Goal: Entertainment & Leisure: Consume media (video, audio)

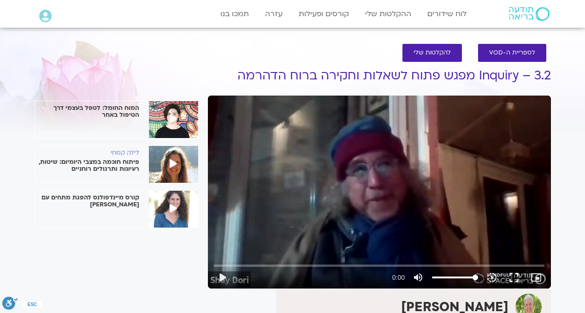
drag, startPoint x: 0, startPoint y: 0, endPoint x: 340, endPoint y: 209, distance: 399.3
click at [340, 266] on div "play_arrow 0:00 volume_up Mute tune Resolution Auto slow_motion_video Playback …" at bounding box center [379, 277] width 336 height 22
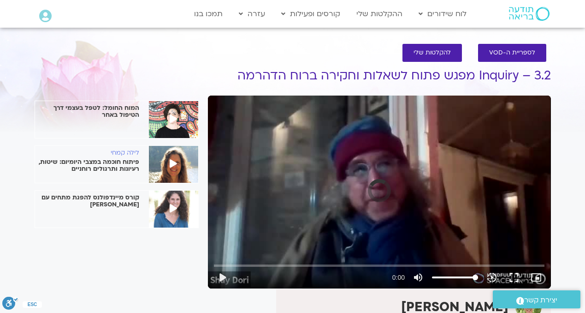
click at [322, 210] on div "Skip Ad play_arrow 0:00 volume_up Mute tune Resolution Auto slow_motion_video P…" at bounding box center [379, 191] width 343 height 193
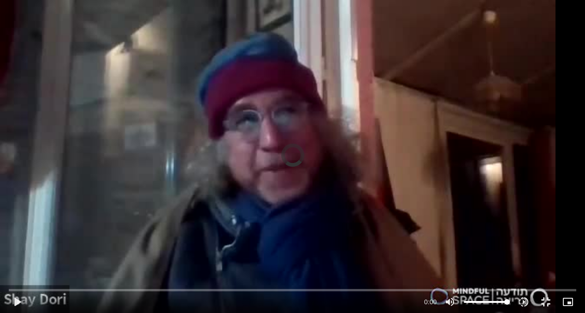
click at [356, 248] on div "Skip Ad play_arrow 0:00 volume_up Mute tune Resolution Auto slow_motion_video P…" at bounding box center [292, 156] width 585 height 313
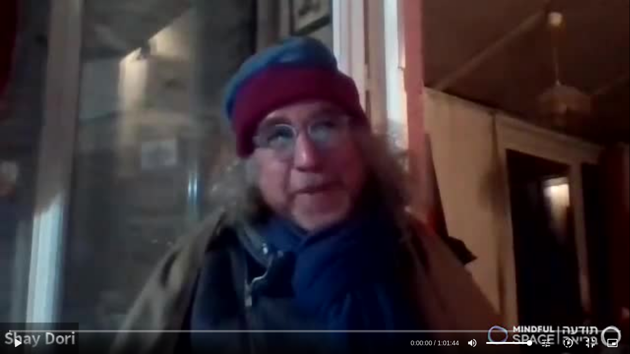
click at [289, 291] on div "Skip Ad play_arrow 0:00:00 / 1:01:44 volume_up Mute tune Resolution Auto 360p s…" at bounding box center [315, 177] width 630 height 354
click at [289, 291] on div "Skip Ad pause 0:00:00 / 1:01:44 volume_up Mute tune Resolution Auto 360p slow_m…" at bounding box center [315, 177] width 630 height 354
type input "0.120417"
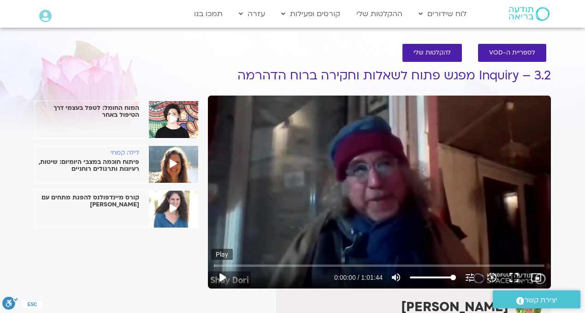
click at [223, 283] on button "play_arrow" at bounding box center [222, 277] width 22 height 22
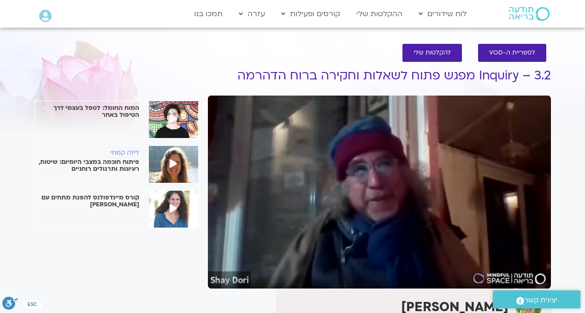
click at [567, 131] on section "לספריית ה-VOD להקלטות שלי Inquiry – 3.2 מפגש פתוח לשאלות וחקירה ברוח הדהרמה כרי…" at bounding box center [292, 312] width 585 height 555
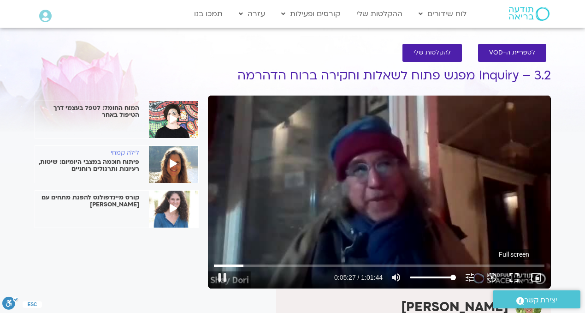
click at [517, 278] on button "fullscreen" at bounding box center [514, 277] width 22 height 22
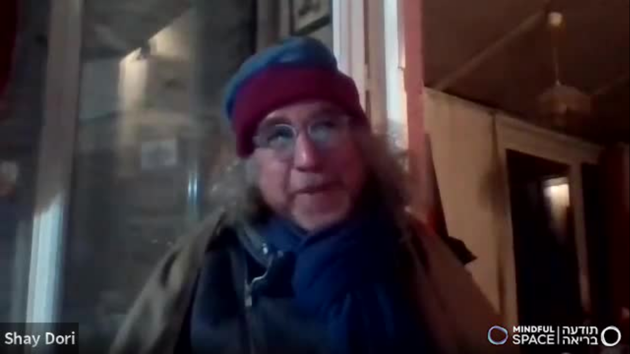
drag, startPoint x: 347, startPoint y: 89, endPoint x: 299, endPoint y: 219, distance: 138.2
click at [299, 219] on div "Skip Ad 23:27 pause 0:05:51 / 1:01:44 volume_up Mute tune Resolution Auto 240p …" at bounding box center [315, 177] width 630 height 354
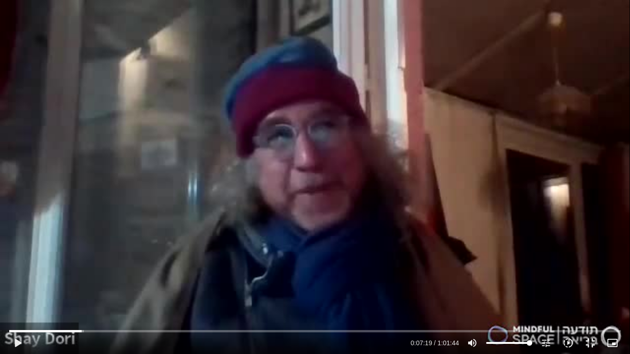
click at [299, 219] on div "Skip Ad 23:27 play_arrow 0:07:19 / 1:01:44 volume_up Mute tune Resolution Auto …" at bounding box center [315, 177] width 630 height 354
type input "518.126291"
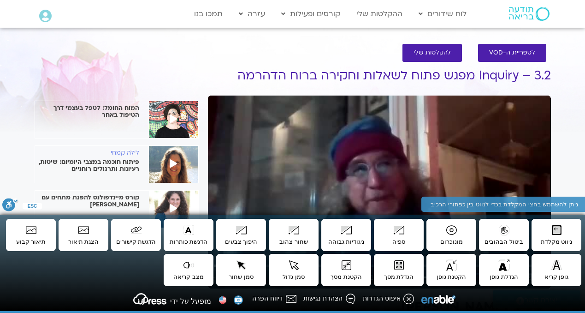
click at [398, 142] on div "Skip Ad 23:27 pause 0:09:16 / 1:01:44 volume_up Mute tune Resolution Auto 240p …" at bounding box center [379, 191] width 343 height 193
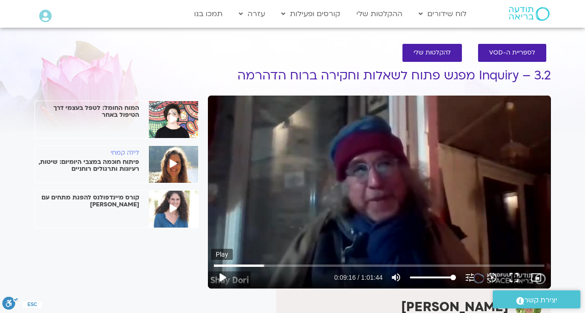
click at [226, 274] on button "play_arrow" at bounding box center [222, 277] width 22 height 22
type input "733.854738"
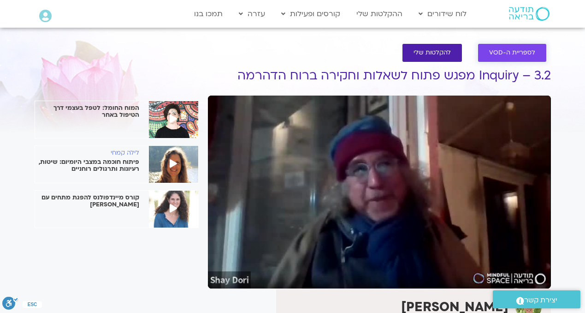
click at [531, 48] on link "לספריית ה-VOD" at bounding box center [512, 53] width 68 height 18
click at [525, 53] on span "לספריית ה-VOD" at bounding box center [512, 52] width 46 height 7
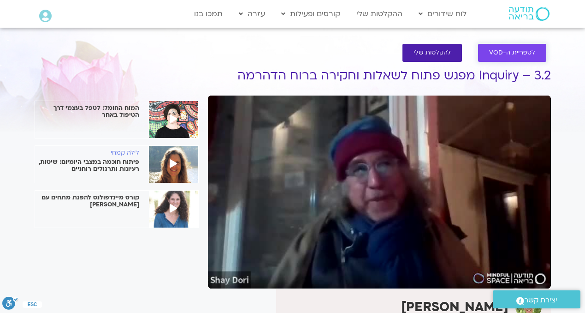
click at [525, 52] on span "לספריית ה-VOD" at bounding box center [512, 52] width 46 height 7
click at [523, 52] on span "לספריית ה-VOD" at bounding box center [512, 52] width 46 height 7
drag, startPoint x: 523, startPoint y: 52, endPoint x: 596, endPoint y: 158, distance: 129.0
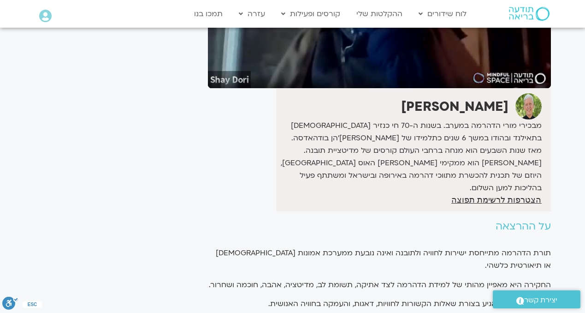
scroll to position [203, 0]
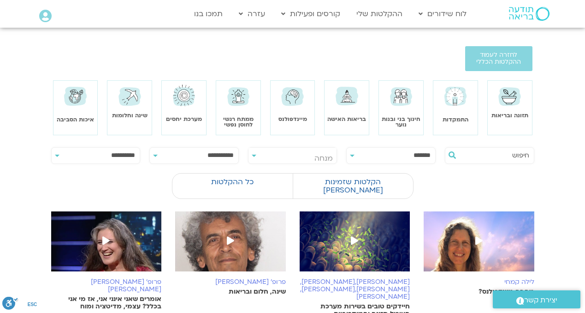
click at [177, 118] on section at bounding box center [292, 129] width 585 height 24
click at [178, 118] on section at bounding box center [292, 129] width 585 height 24
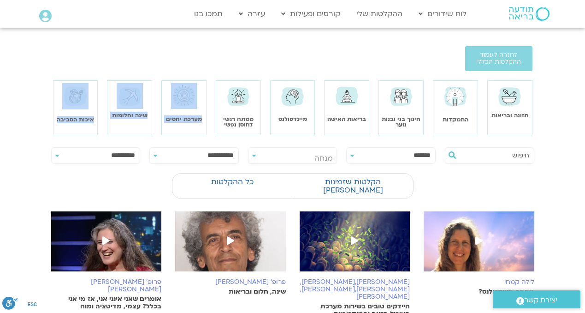
drag, startPoint x: 178, startPoint y: 118, endPoint x: 182, endPoint y: 106, distance: 12.8
click at [182, 106] on div "לחזרה לעמוד ההקלטות הכללי תזונה ובריאות התמקדות חינוך בני ובנות נוער בריאות האי…" at bounding box center [292, 306] width 585 height 502
click at [182, 106] on img at bounding box center [184, 96] width 26 height 26
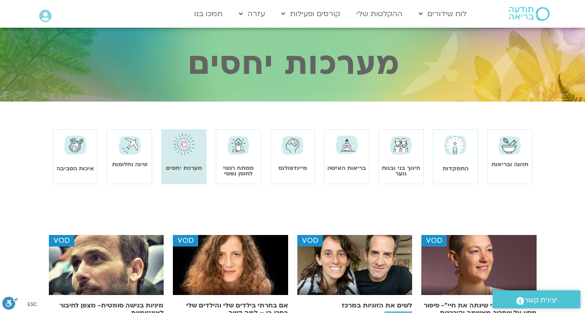
click at [133, 160] on div "שינה וחלומות" at bounding box center [129, 150] width 44 height 36
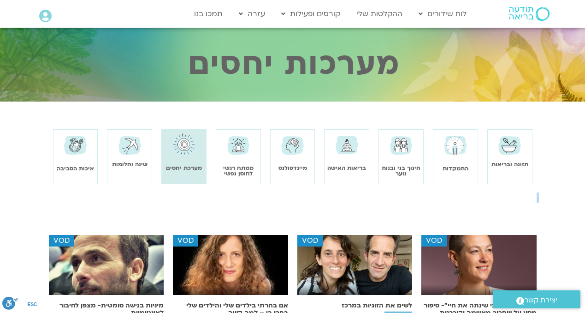
click at [531, 11] on img at bounding box center [529, 14] width 41 height 14
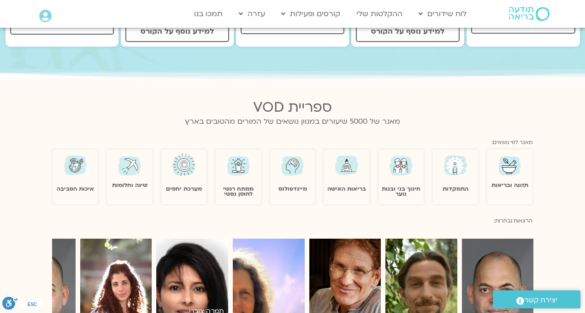
scroll to position [461, 0]
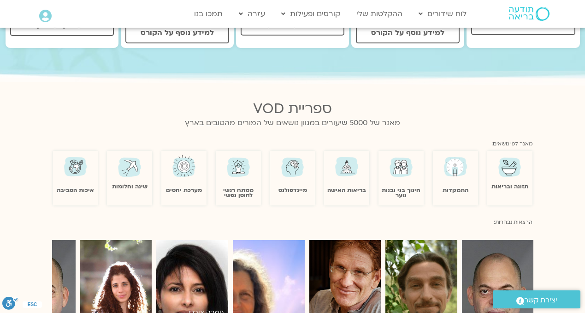
click at [187, 186] on link "מערכת יחסים" at bounding box center [184, 189] width 36 height 7
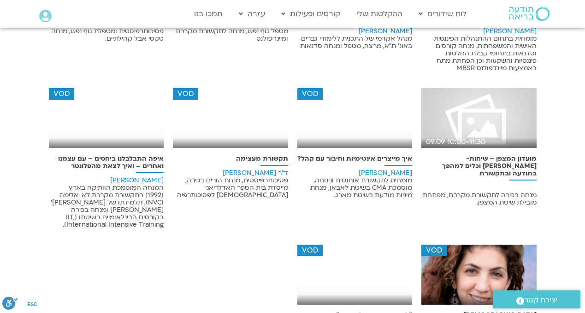
scroll to position [1089, 0]
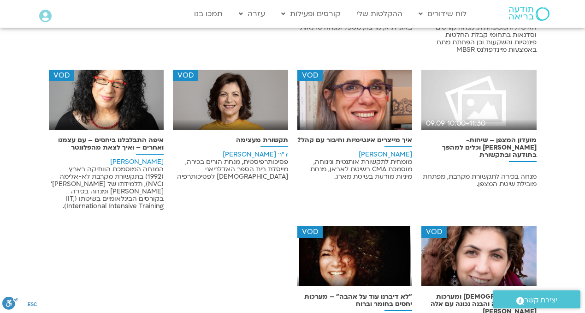
click at [137, 158] on h6 "ארנינה קשתן המנחה המוסמכת הוותיקה בארץ (1992) בתקשורת מקרבת לא-אלימה (NVC), תלמ…" at bounding box center [106, 184] width 115 height 52
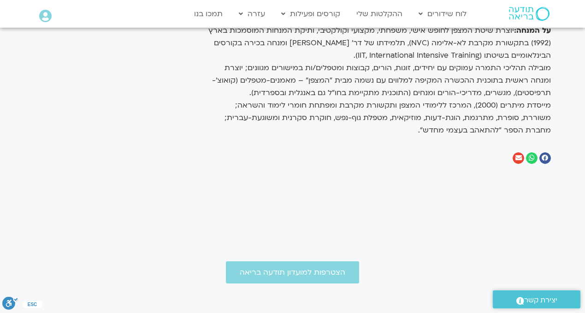
scroll to position [922, 0]
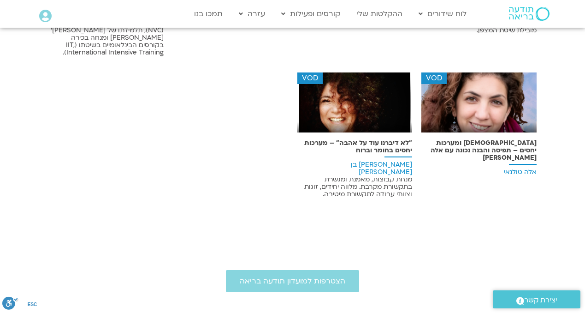
scroll to position [1089, 0]
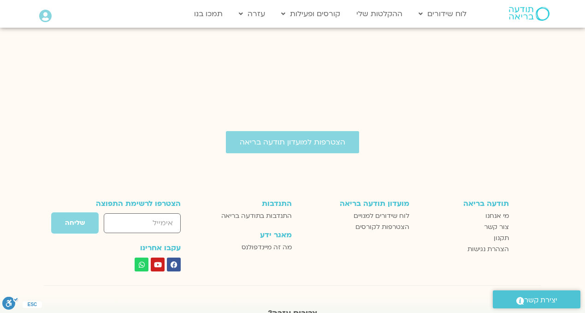
scroll to position [1365, 0]
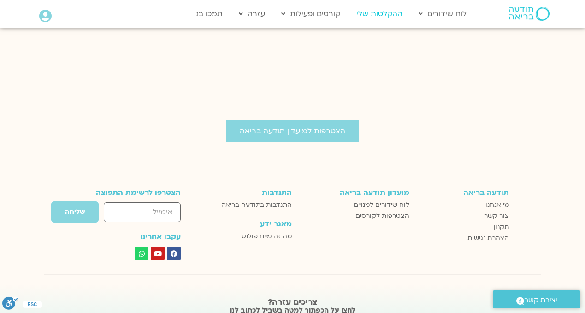
click at [377, 17] on link "ההקלטות שלי" at bounding box center [379, 14] width 55 height 18
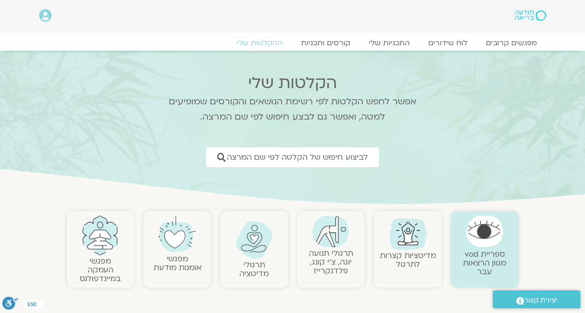
click at [476, 240] on img at bounding box center [484, 230] width 37 height 31
click at [476, 239] on img at bounding box center [484, 230] width 37 height 31
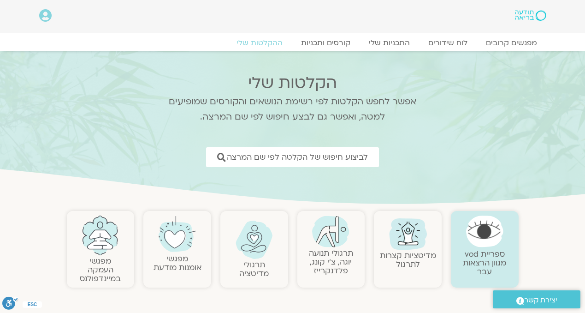
click at [481, 240] on img at bounding box center [484, 230] width 37 height 31
click at [482, 239] on img at bounding box center [484, 230] width 37 height 31
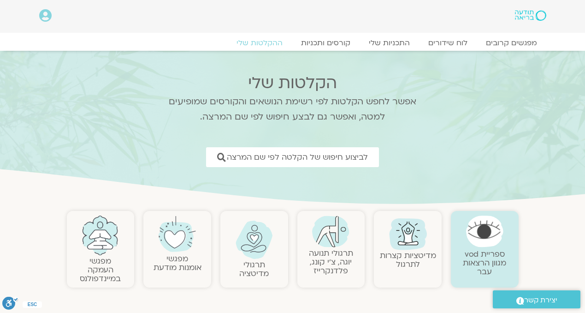
click at [482, 239] on img at bounding box center [484, 230] width 37 height 31
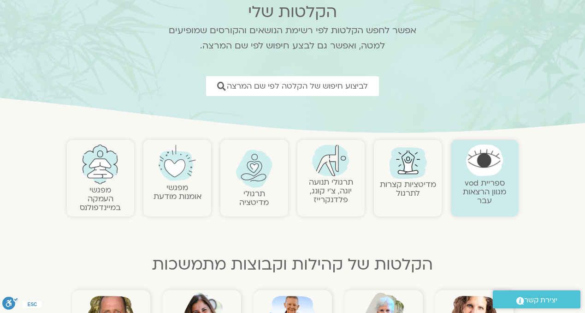
scroll to position [92, 0]
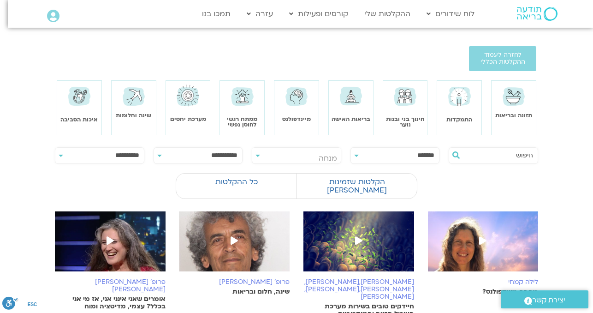
click at [256, 156] on div "**********" at bounding box center [296, 155] width 89 height 17
click at [255, 154] on span "מנחה" at bounding box center [296, 158] width 89 height 21
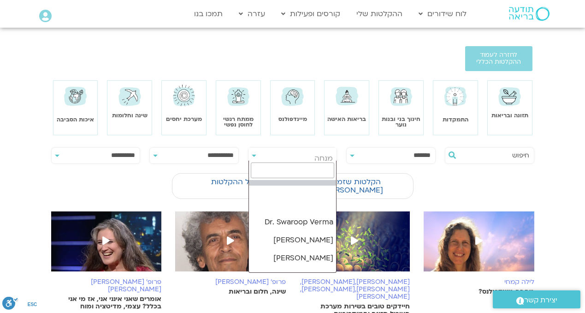
type input "a"
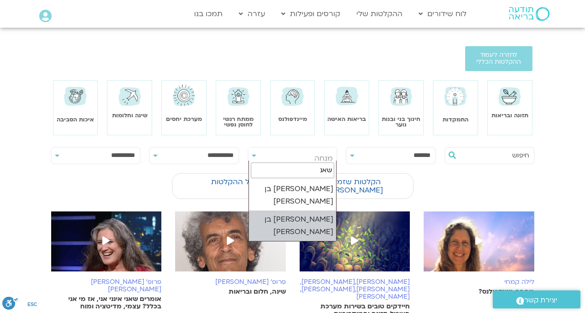
type input "שאנ"
select select "****"
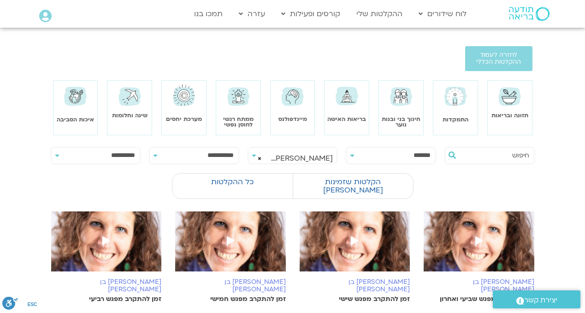
click at [562, 122] on section at bounding box center [292, 129] width 585 height 24
click at [287, 115] on link "מיינדפולנס" at bounding box center [293, 118] width 29 height 7
click at [286, 115] on link "מיינדפולנס" at bounding box center [293, 118] width 29 height 7
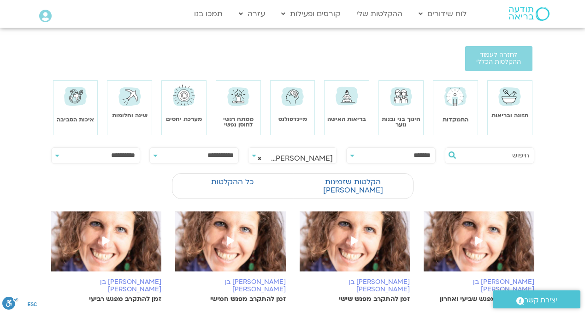
click at [286, 116] on div "לחזרה לעמוד ההקלטות הכללי תזונה ובריאות התמקדות חינוך בני ובנות נוער בריאות האי…" at bounding box center [292, 309] width 585 height 508
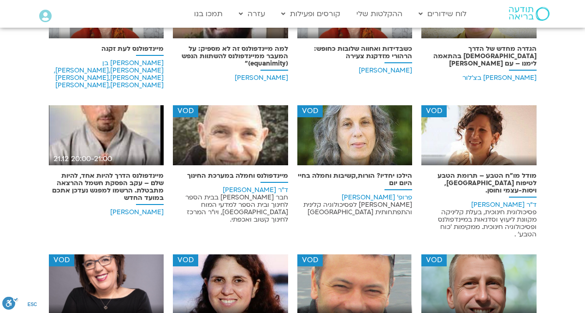
scroll to position [1135, 0]
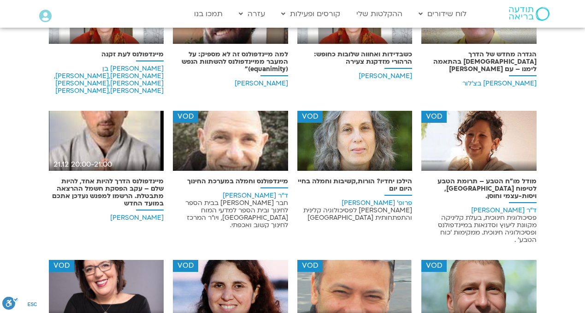
click at [497, 260] on img at bounding box center [479, 293] width 115 height 67
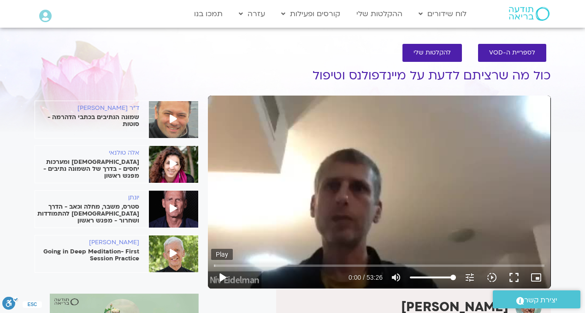
click at [223, 271] on button "play_arrow" at bounding box center [222, 277] width 22 height 22
click at [302, 100] on div "Skip Ad 2:20 pause 0:52 / 53:26 volume_up Mute tune Resolution Auto 360p slow_m…" at bounding box center [379, 191] width 343 height 193
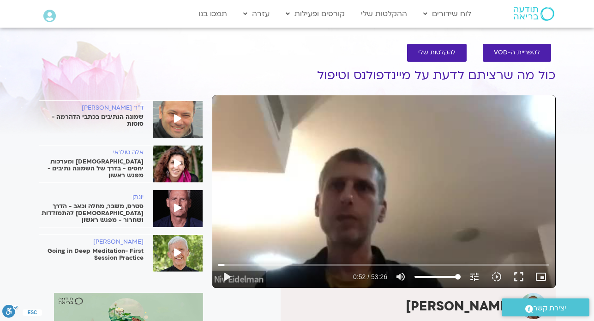
click at [405, 54] on div "לספריית ה-VOD להקלטות שלי" at bounding box center [384, 52] width 334 height 27
click at [353, 172] on div "Skip Ad 2:20 play_arrow 0:52 / 53:26 volume_up Mute tune Resolution Auto 360p s…" at bounding box center [383, 191] width 343 height 193
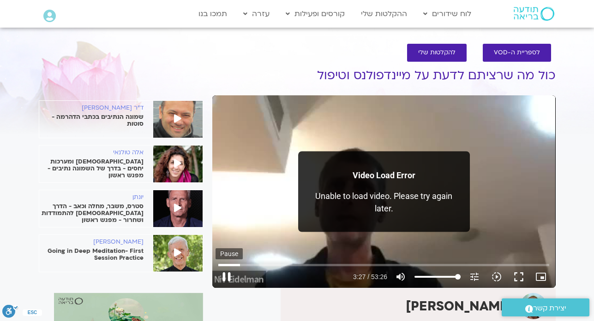
click at [226, 278] on button "pause" at bounding box center [226, 277] width 22 height 22
type input "207.98"
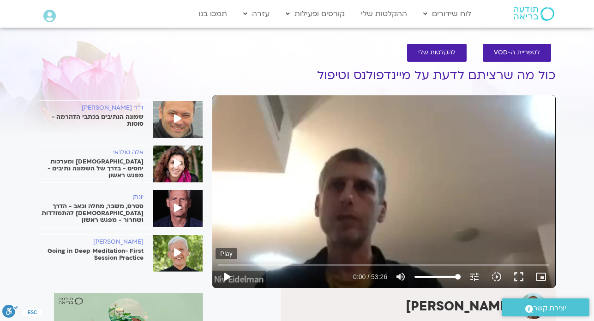
click at [224, 280] on button "play_arrow" at bounding box center [226, 277] width 22 height 22
type input "24.543284"
